Goal: Transaction & Acquisition: Purchase product/service

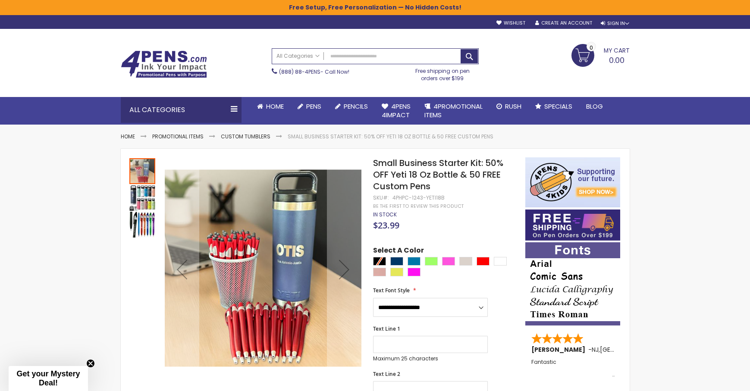
scroll to position [115, 0]
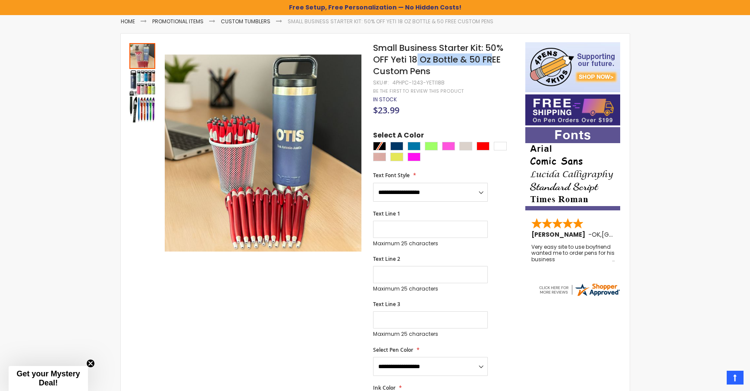
drag, startPoint x: 416, startPoint y: 60, endPoint x: 495, endPoint y: 60, distance: 78.9
click at [495, 60] on span "Small Business Starter Kit: 50% OFF Yeti 18 Oz Bottle & 50 FREE Custom Pens" at bounding box center [438, 59] width 130 height 35
drag, startPoint x: 414, startPoint y: 69, endPoint x: 398, endPoint y: 71, distance: 15.6
click at [398, 71] on span "Small Business Starter Kit: 50% OFF Yeti 18 Oz Bottle & 50 FREE Custom Pens" at bounding box center [438, 59] width 130 height 35
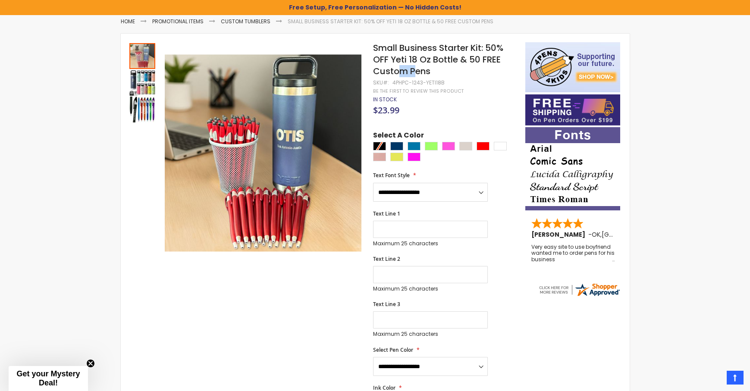
click at [397, 71] on span "Small Business Starter Kit: 50% OFF Yeti 18 Oz Bottle & 50 FREE Custom Pens" at bounding box center [438, 59] width 130 height 35
click at [410, 148] on div "Aqua" at bounding box center [413, 146] width 13 height 9
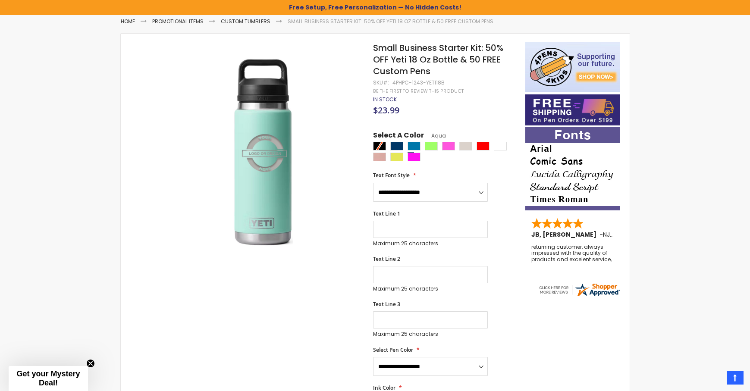
click at [376, 144] on div at bounding box center [446, 153] width 147 height 22
click at [399, 144] on div "Navy Blue" at bounding box center [396, 146] width 13 height 9
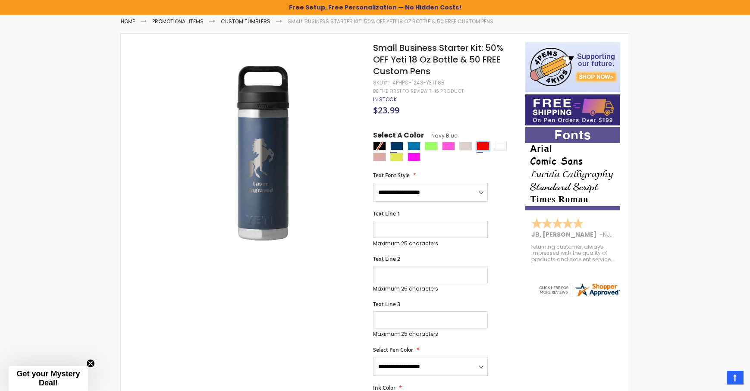
click at [481, 145] on div "Red" at bounding box center [482, 146] width 13 height 9
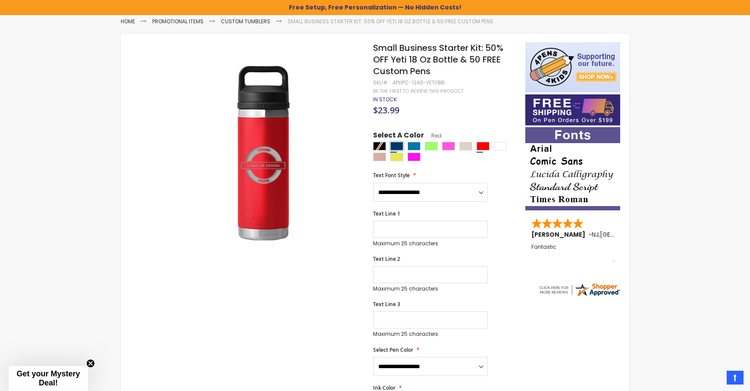
click at [394, 145] on div "Navy Blue" at bounding box center [396, 146] width 13 height 9
type input "****"
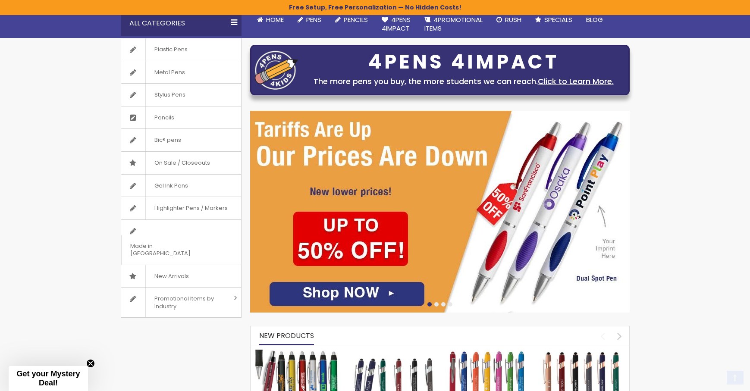
scroll to position [115, 0]
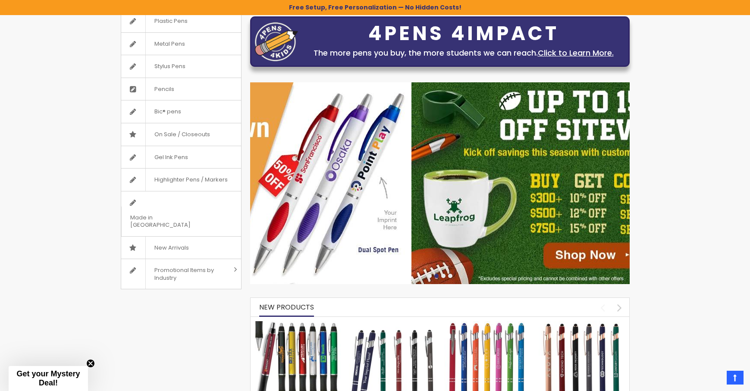
drag, startPoint x: 279, startPoint y: 179, endPoint x: 590, endPoint y: 177, distance: 310.9
click at [588, 177] on img at bounding box center [600, 183] width 379 height 202
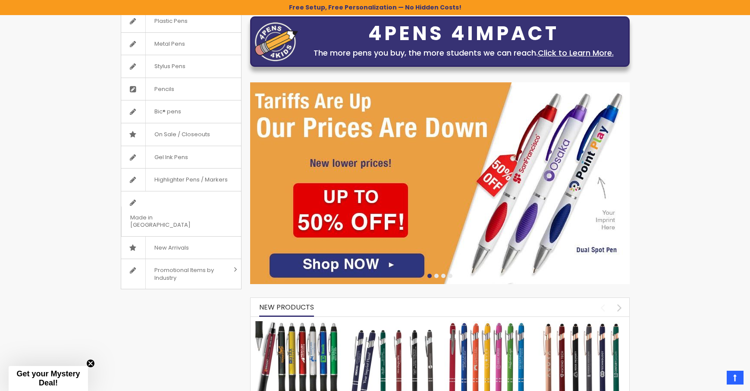
click at [447, 187] on img at bounding box center [439, 183] width 379 height 202
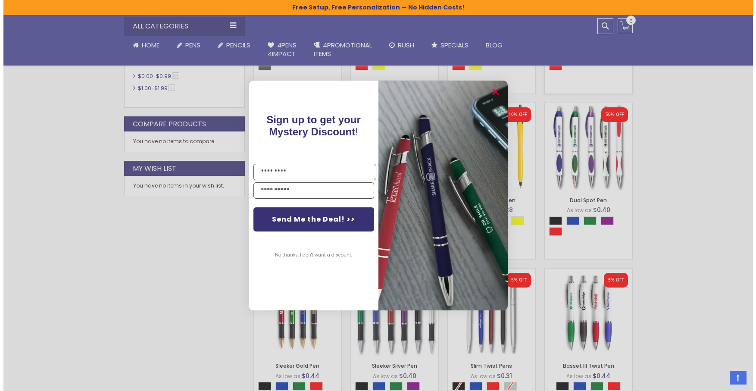
scroll to position [360, 0]
